Goal: Information Seeking & Learning: Learn about a topic

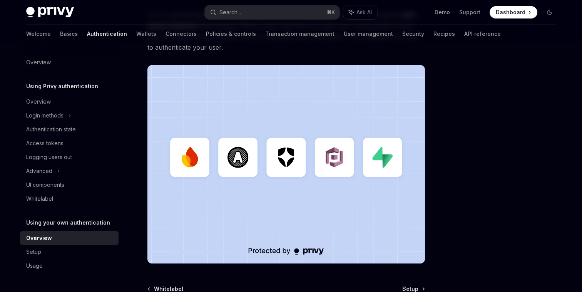
scroll to position [256, 0]
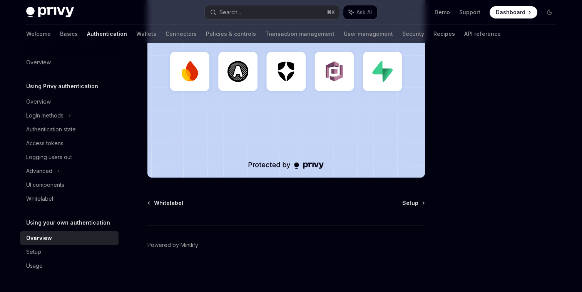
click at [84, 88] on h5 "Using Privy authentication" at bounding box center [62, 86] width 72 height 9
click at [87, 35] on link "Authentication" at bounding box center [107, 34] width 40 height 18
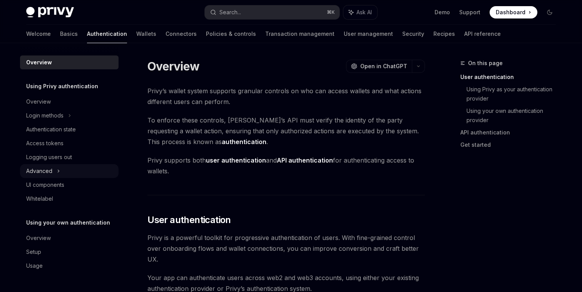
click at [51, 169] on div "Advanced" at bounding box center [39, 170] width 26 height 9
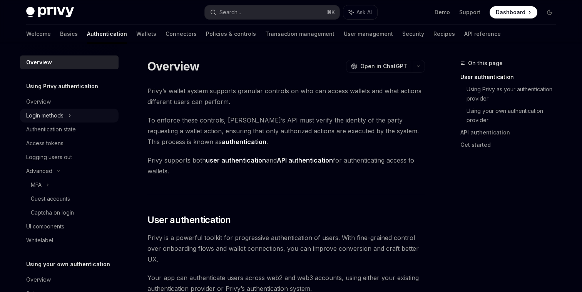
click at [64, 115] on div "Login methods" at bounding box center [44, 115] width 37 height 9
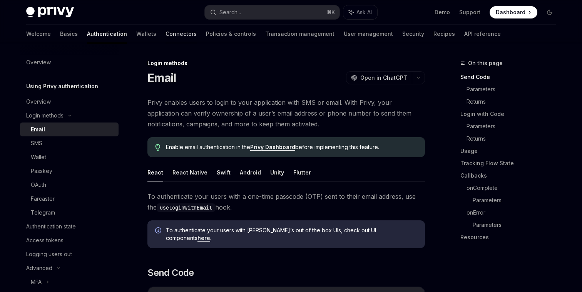
click at [166, 36] on link "Connectors" at bounding box center [181, 34] width 31 height 18
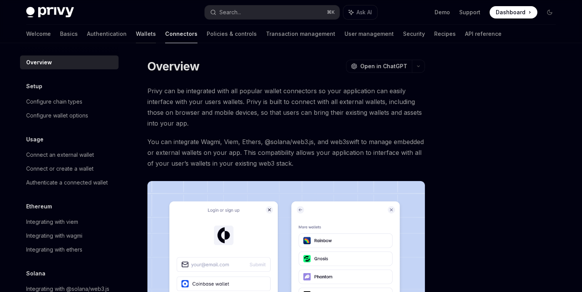
click at [136, 37] on link "Wallets" at bounding box center [146, 34] width 20 height 18
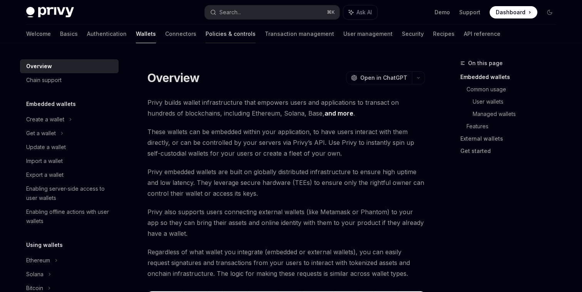
click at [206, 36] on link "Policies & controls" at bounding box center [231, 34] width 50 height 18
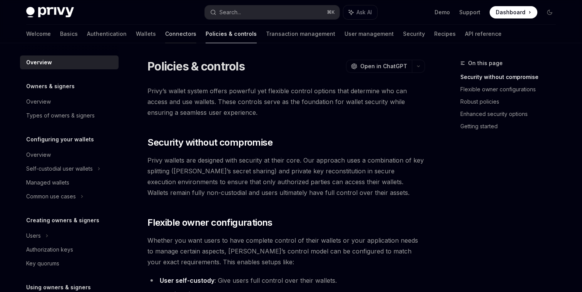
click at [165, 37] on link "Connectors" at bounding box center [180, 34] width 31 height 18
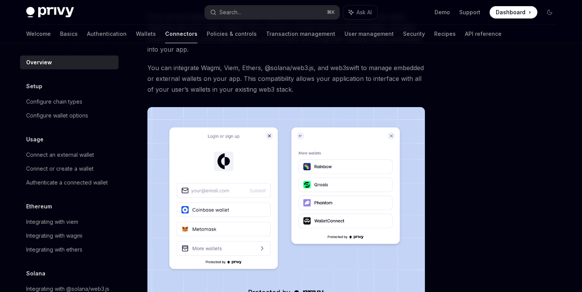
scroll to position [74, 0]
click at [87, 36] on link "Authentication" at bounding box center [107, 34] width 40 height 18
type textarea "*"
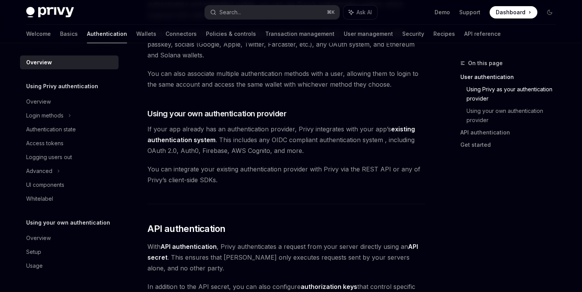
scroll to position [349, 0]
